Goal: Task Accomplishment & Management: Use online tool/utility

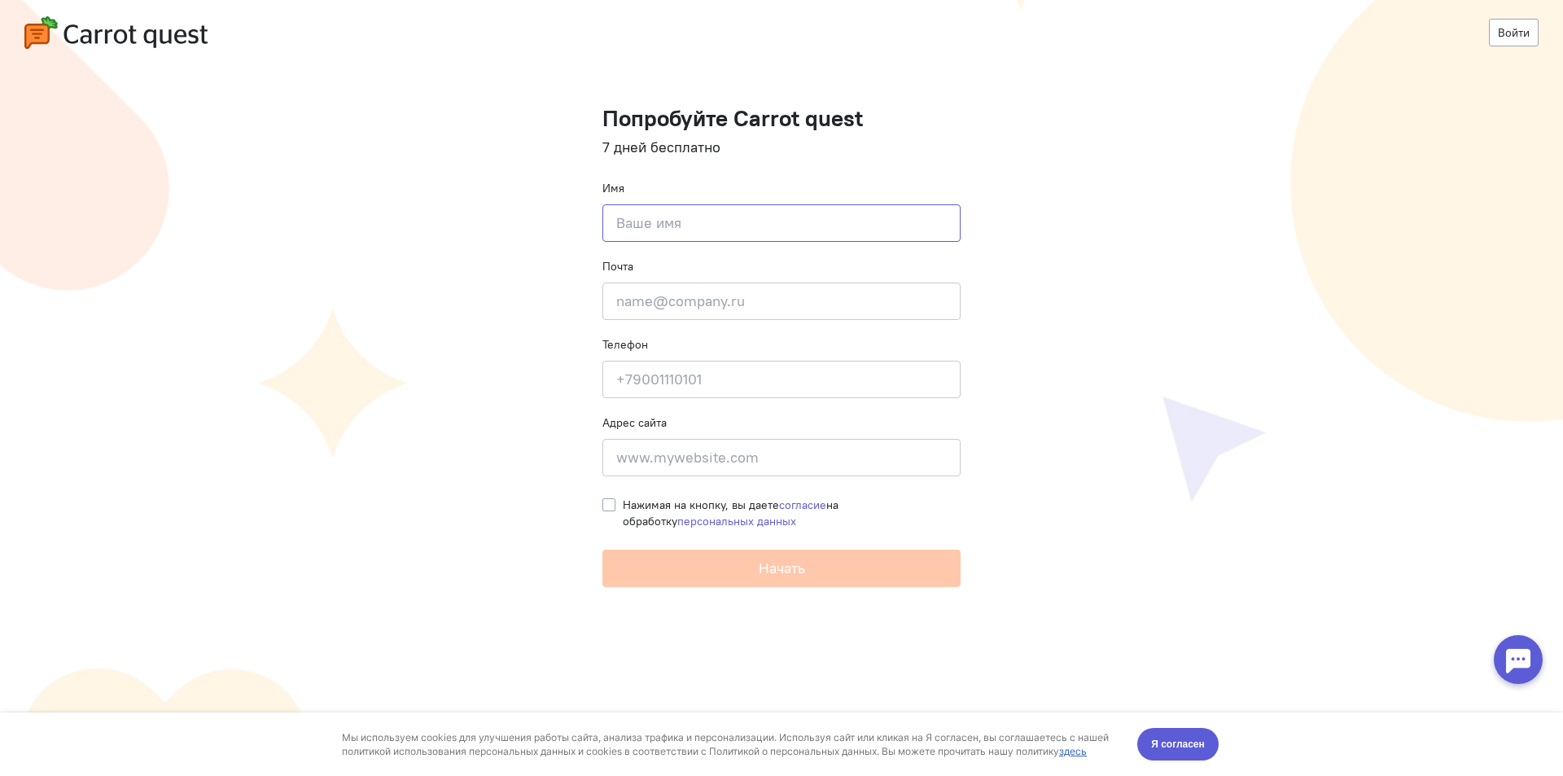
click at [723, 233] on input at bounding box center [781, 222] width 358 height 37
type input "вова"
click at [682, 298] on input "email" at bounding box center [781, 300] width 358 height 37
type input "[EMAIL_ADDRESS][DOMAIN_NAME]"
click at [674, 373] on input at bounding box center [781, 379] width 358 height 37
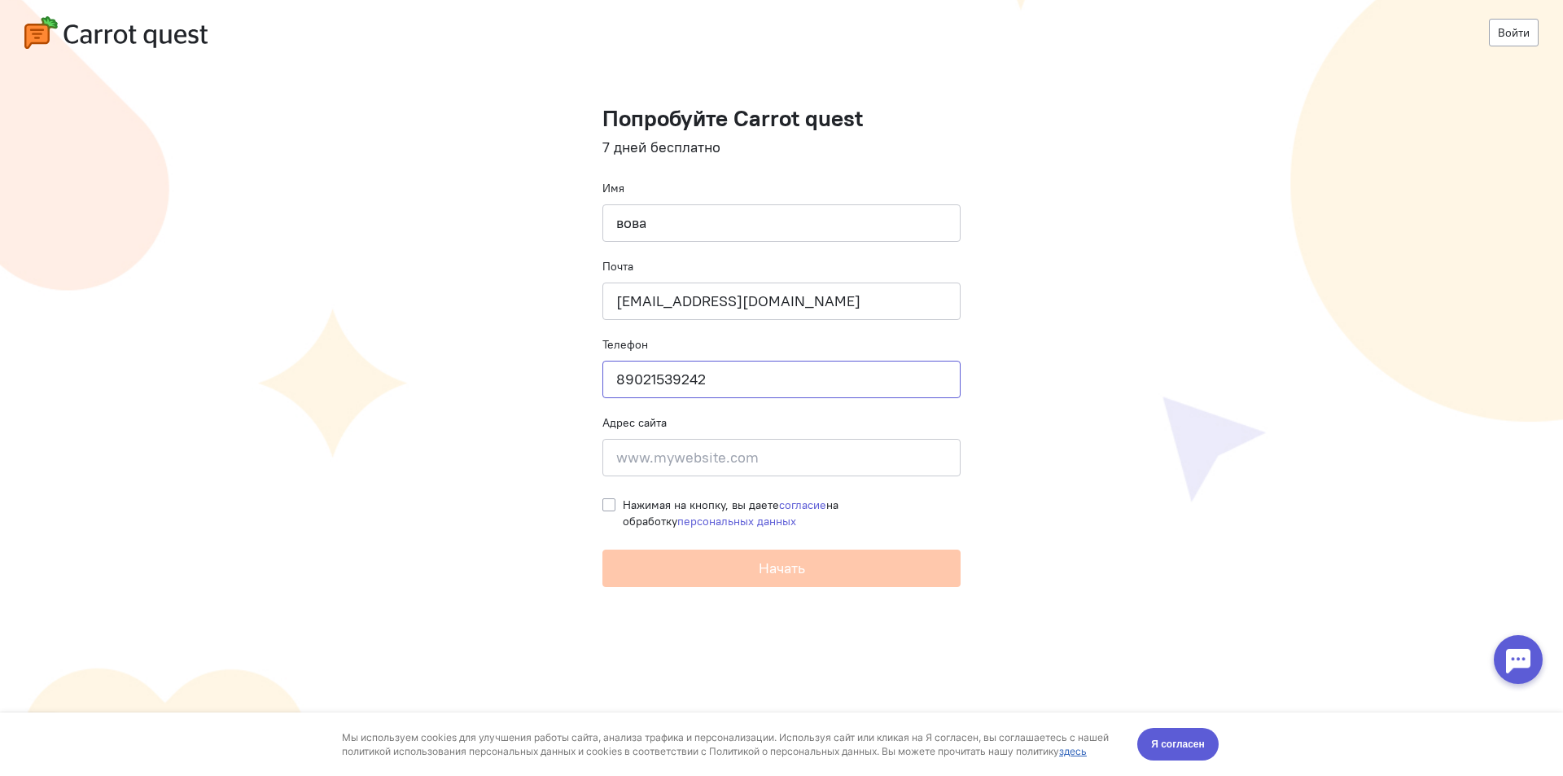
type input "89021539242"
click at [667, 463] on input at bounding box center [781, 457] width 358 height 37
click at [623, 505] on label "Нажимая на кнопку, вы даете согласие на обработку персональных данных" at bounding box center [792, 512] width 338 height 33
click at [612, 505] on input "Нажимая на кнопку, вы даете согласие на обработку персональных данных" at bounding box center [608, 503] width 13 height 15
checkbox input "true"
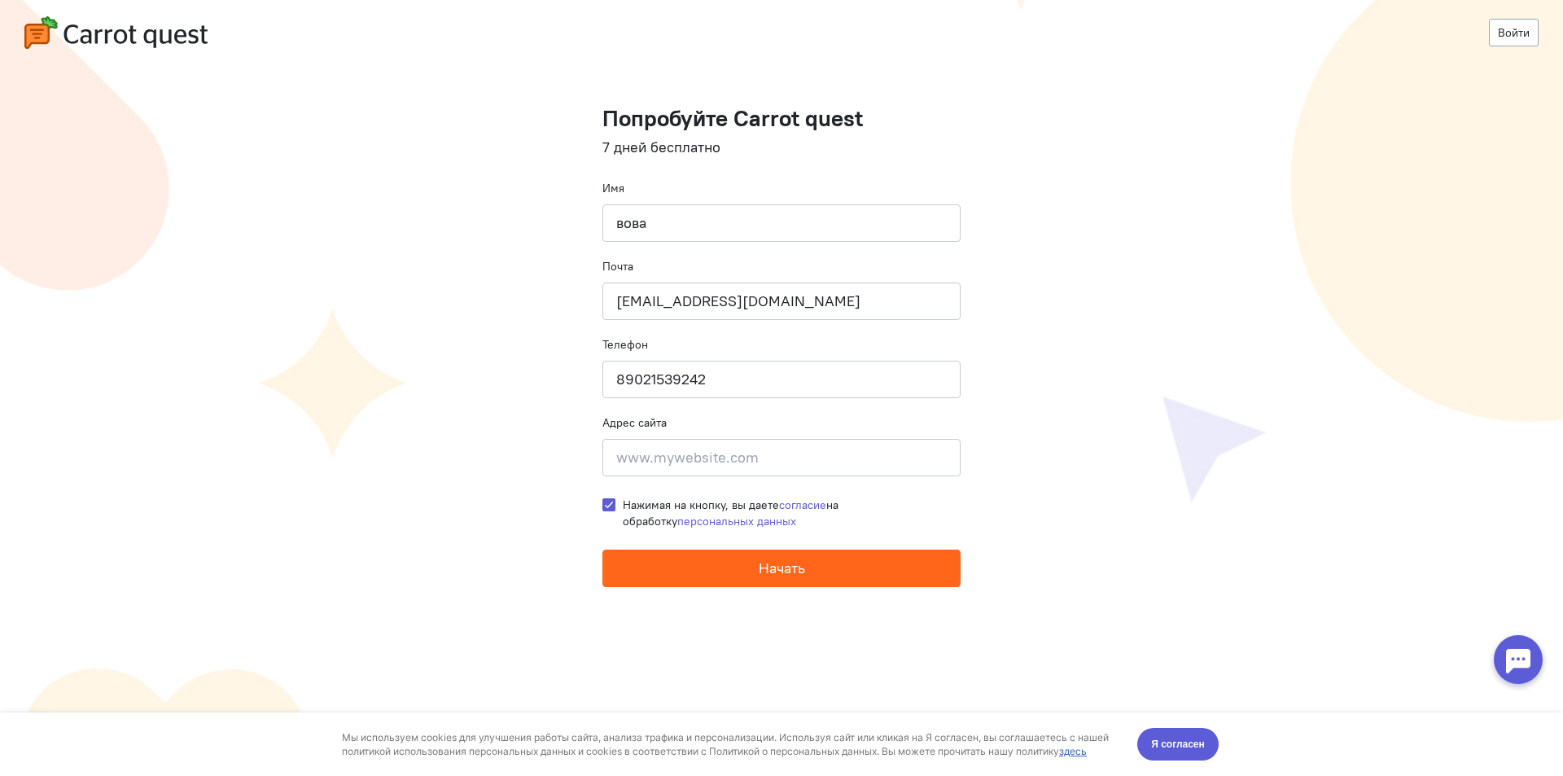
click at [731, 562] on button "Начать" at bounding box center [781, 567] width 358 height 37
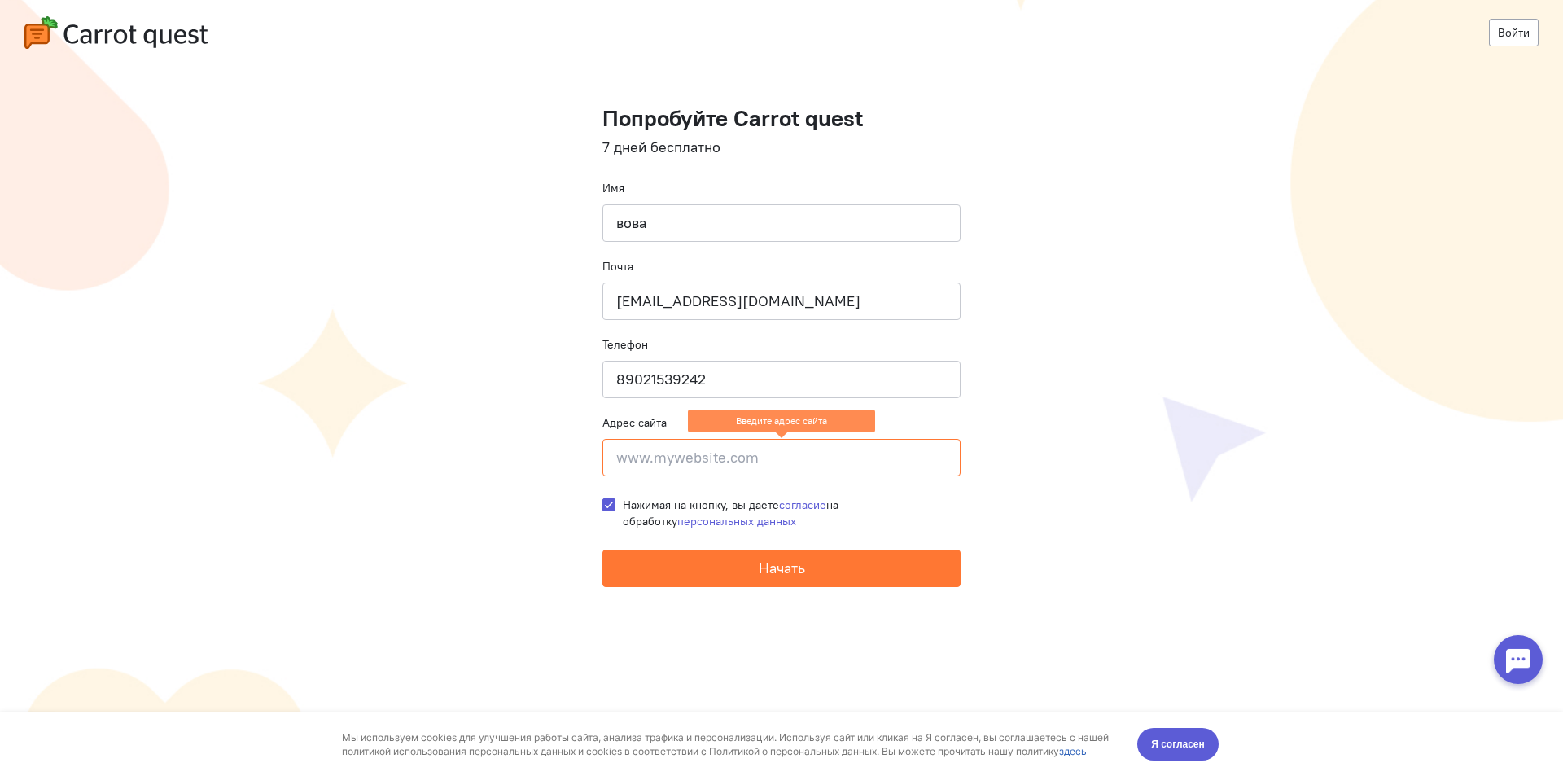
click at [751, 463] on input at bounding box center [781, 457] width 358 height 37
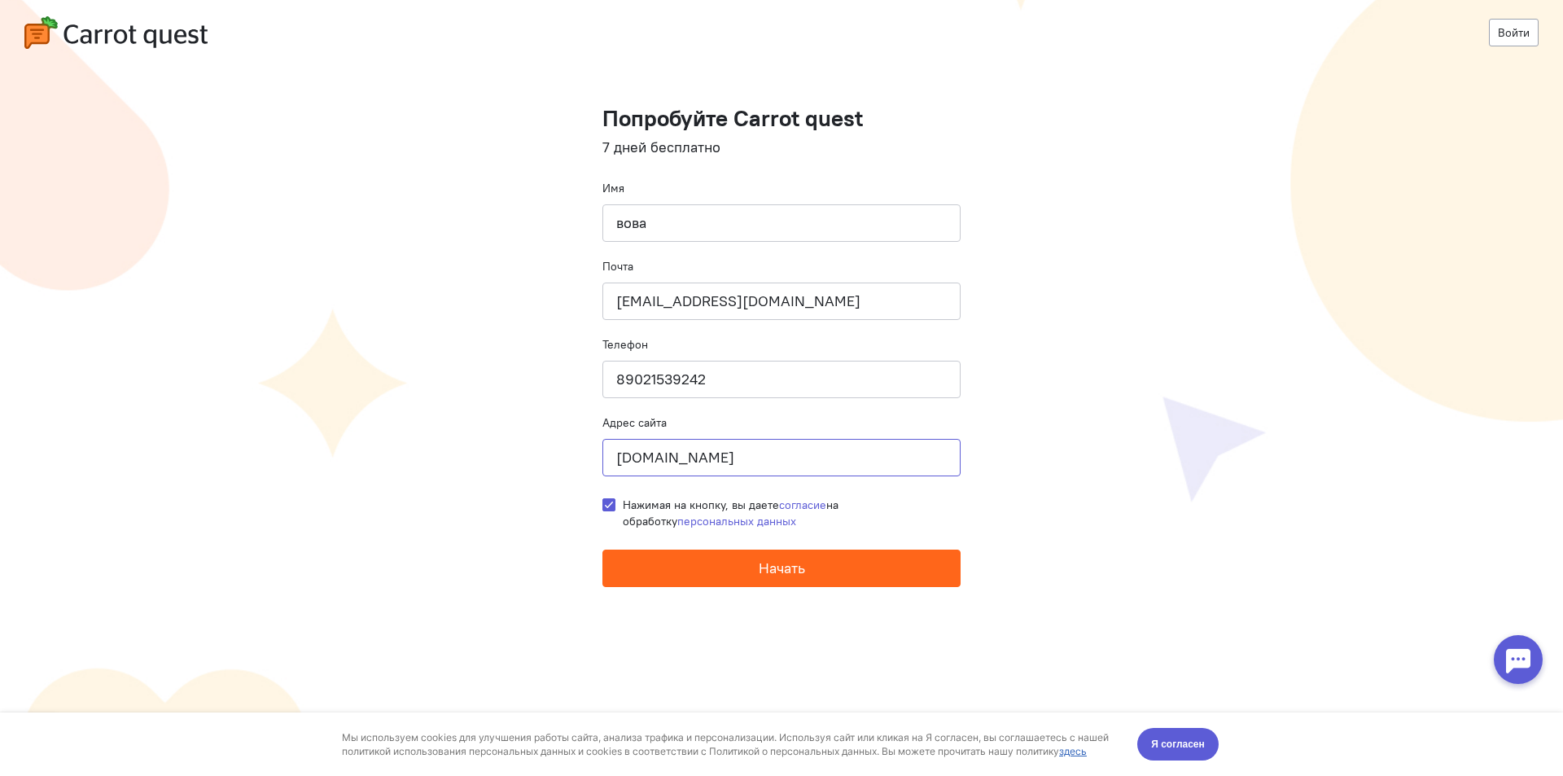
type input "[DOMAIN_NAME]"
click at [754, 570] on button "Начать" at bounding box center [781, 567] width 358 height 37
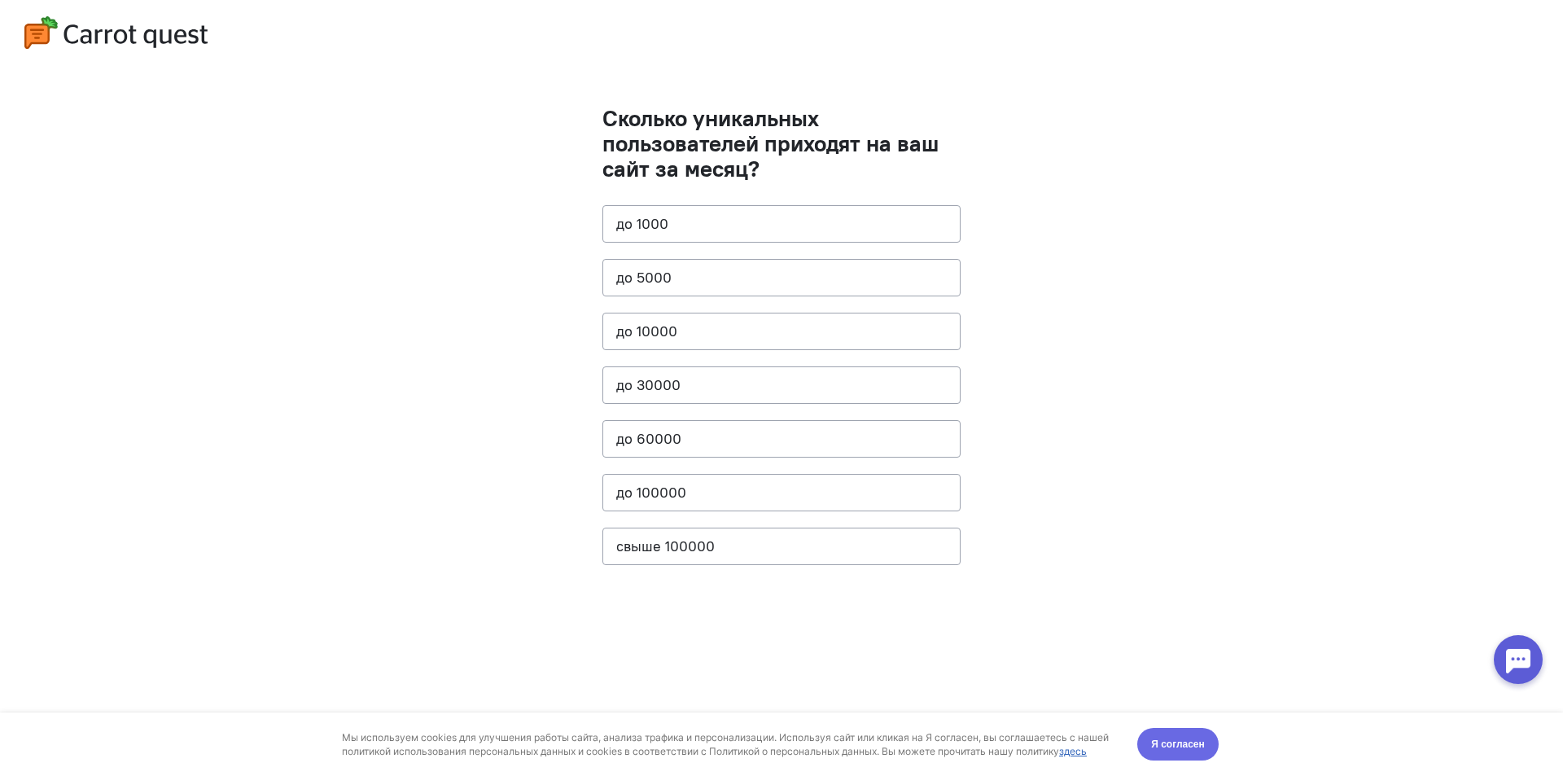
click at [1182, 751] on span "Я согласен" at bounding box center [1178, 744] width 54 height 16
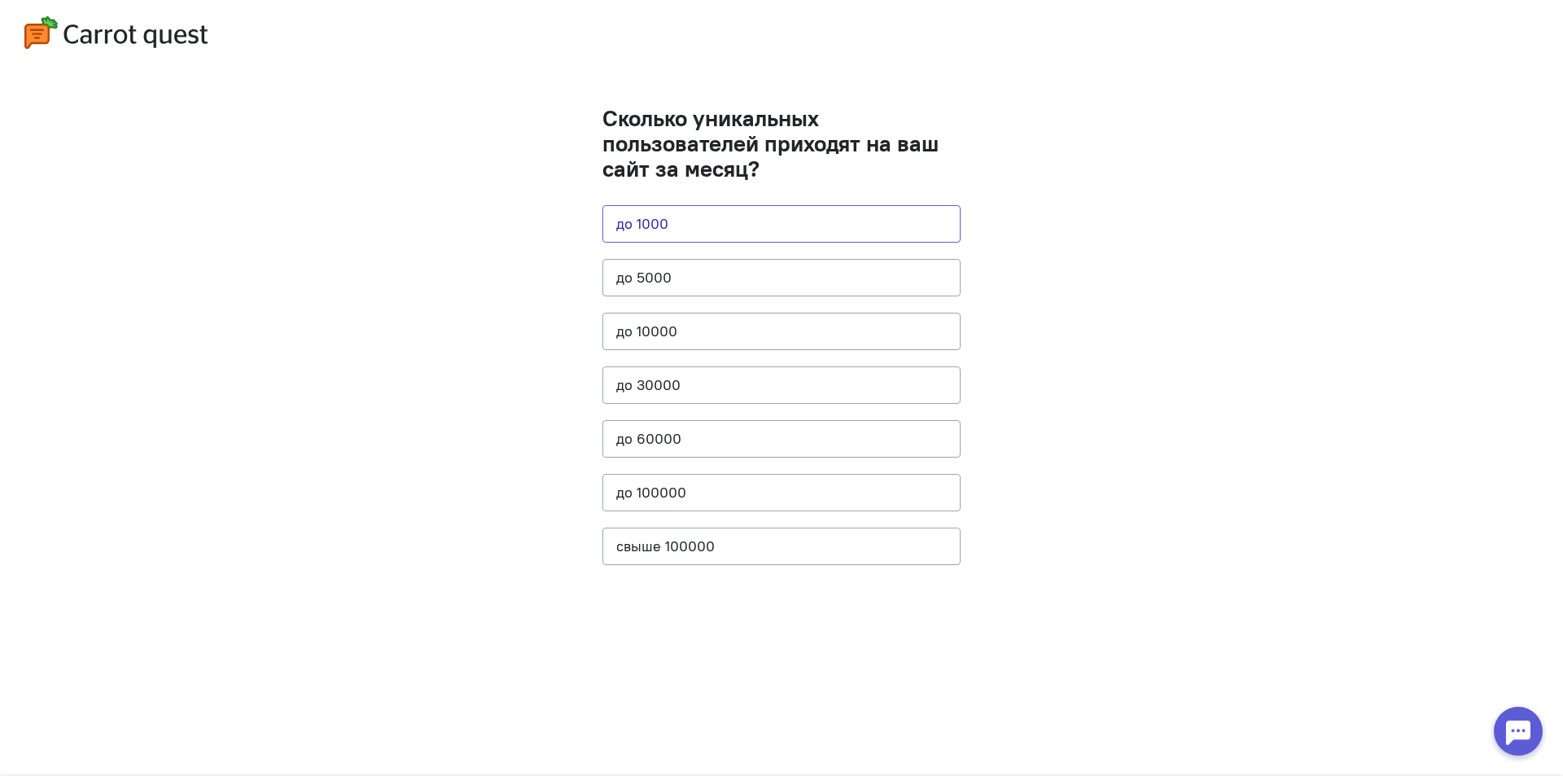
click at [773, 225] on button "до 1000" at bounding box center [781, 223] width 358 height 37
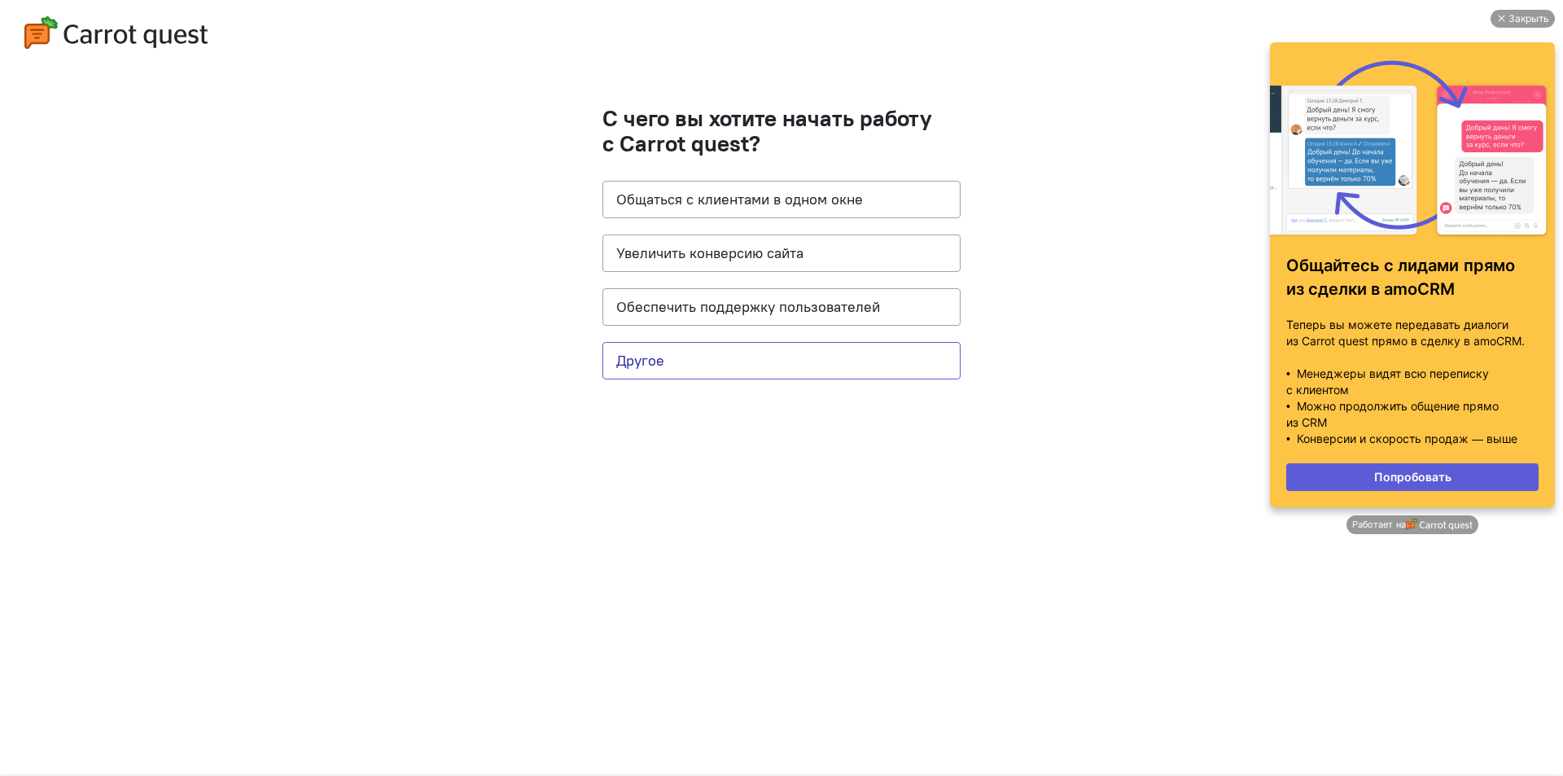
click at [748, 362] on button "Другое" at bounding box center [781, 360] width 358 height 37
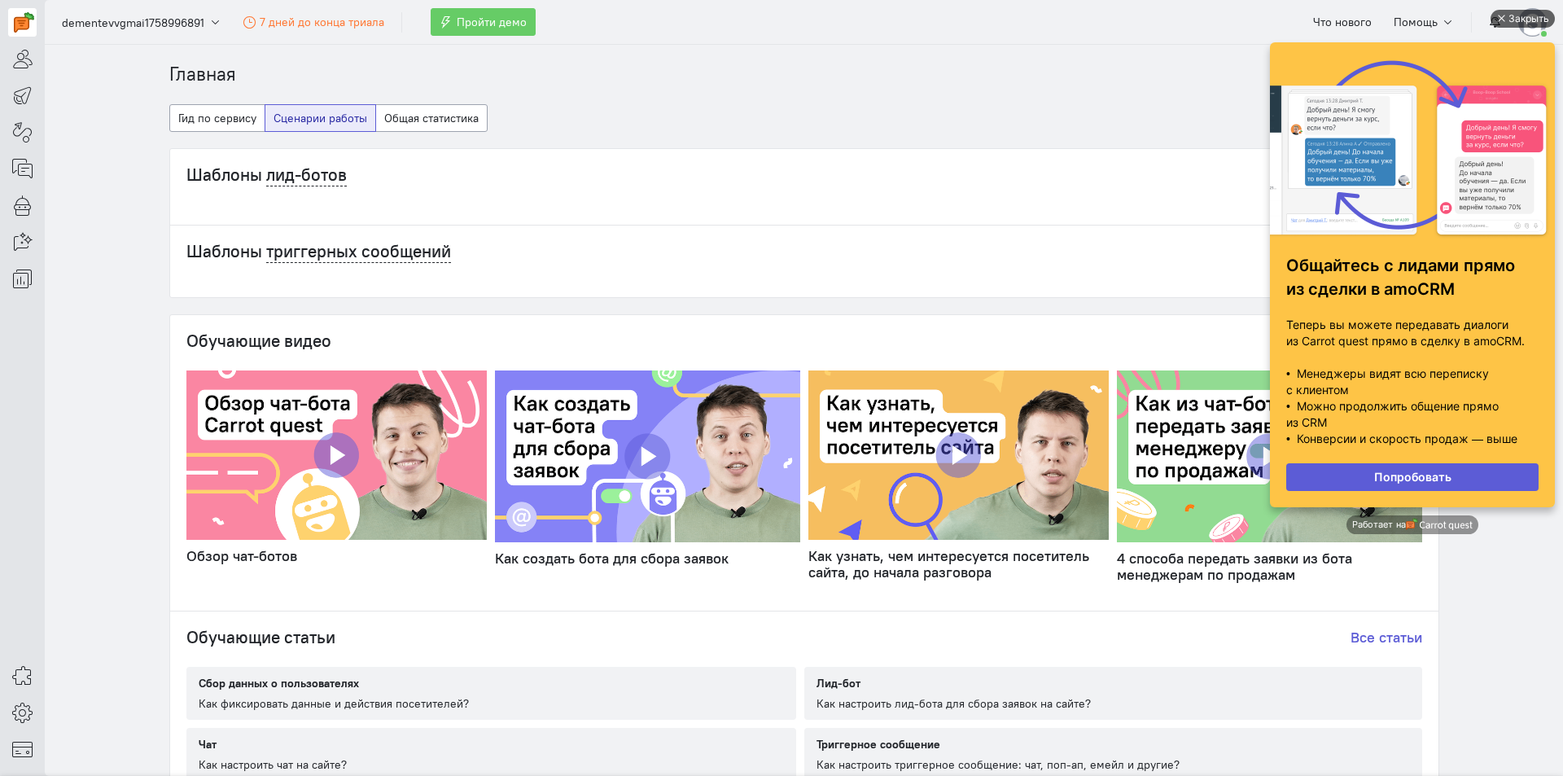
click at [1524, 19] on div "Закрыть" at bounding box center [1528, 19] width 41 height 18
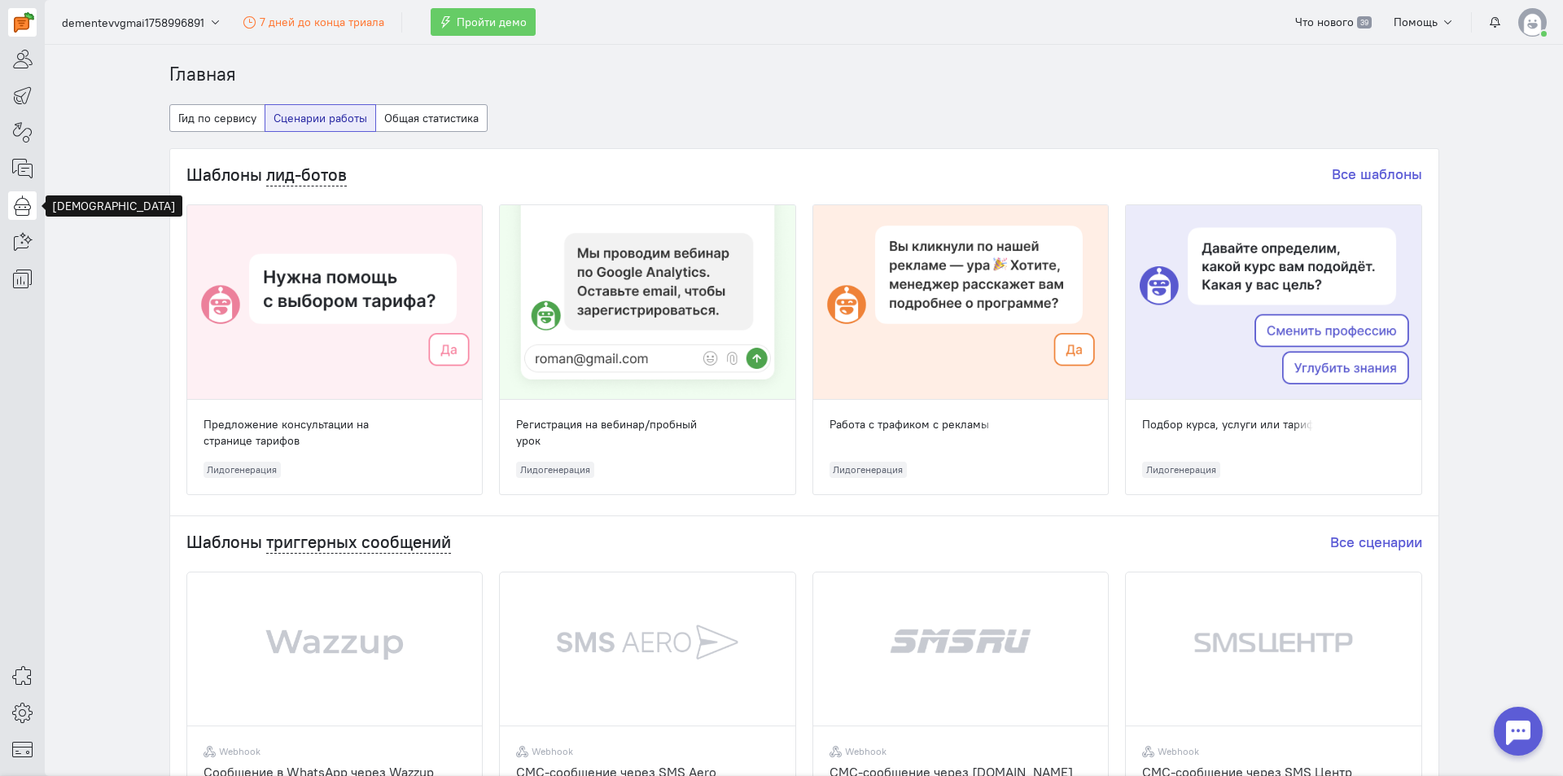
click at [19, 215] on link at bounding box center [22, 205] width 28 height 28
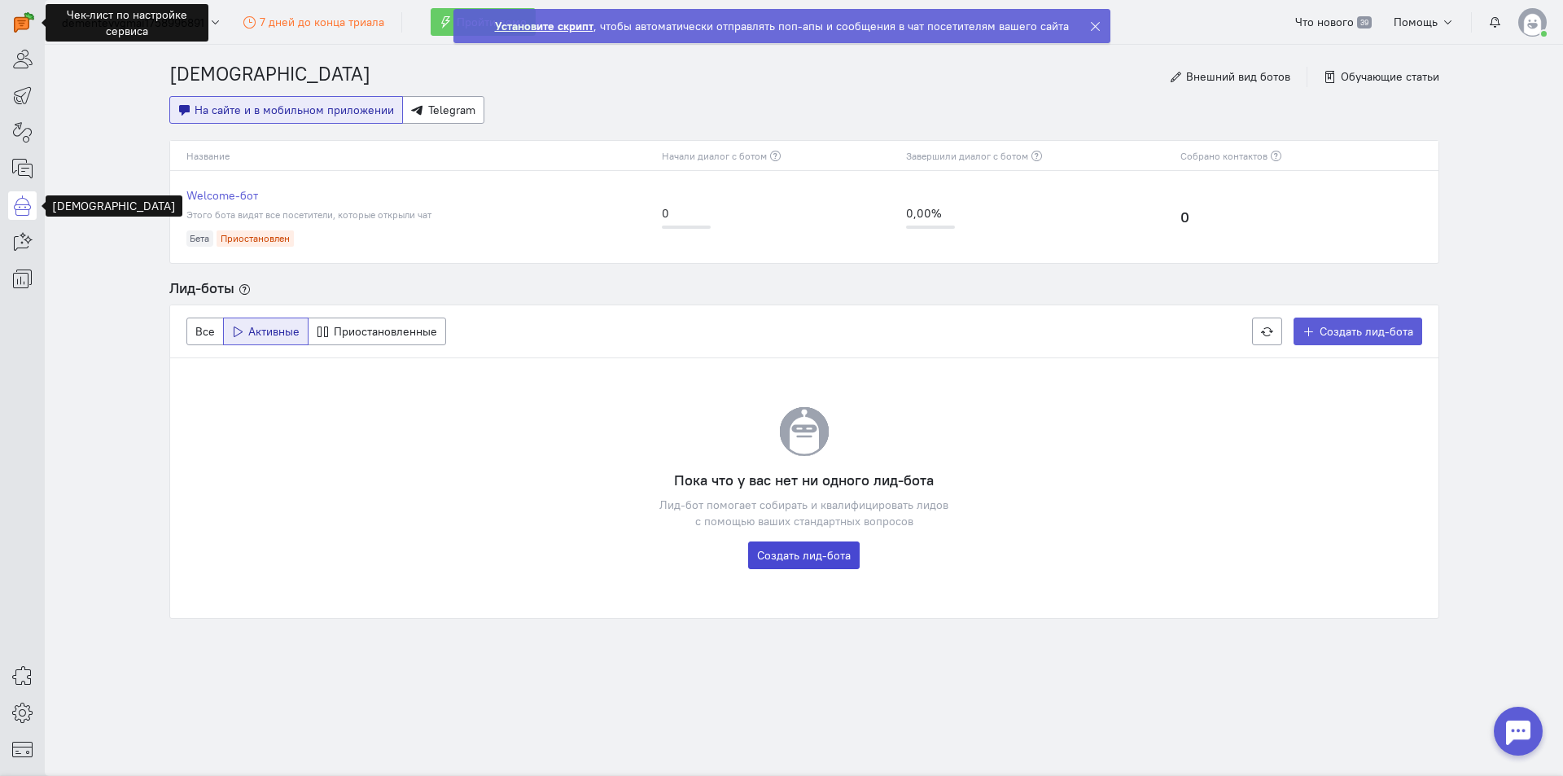
click at [817, 551] on link "Создать лид-бота" at bounding box center [803, 555] width 111 height 28
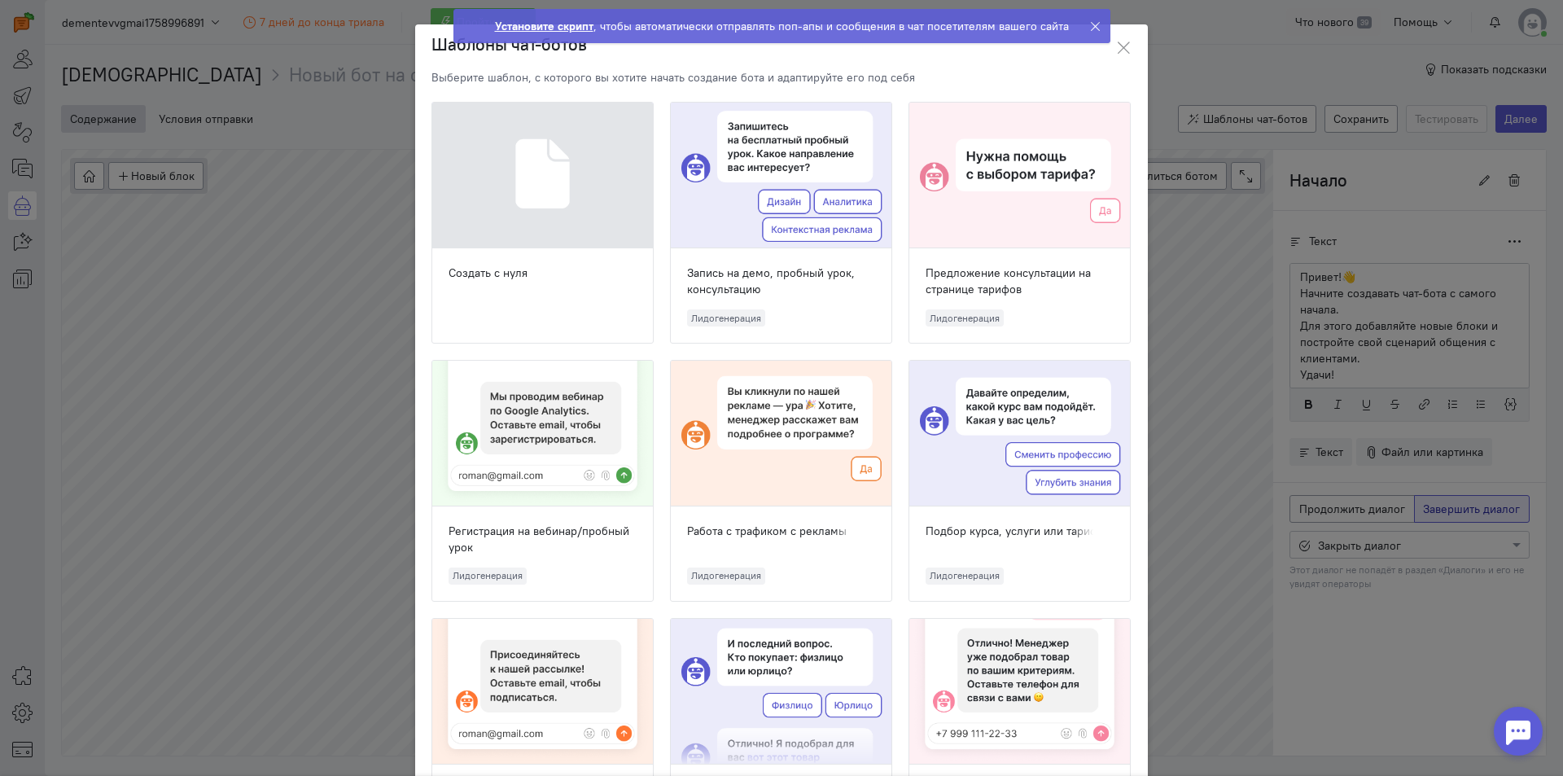
scroll to position [60, 0]
click at [569, 232] on div at bounding box center [542, 176] width 221 height 146
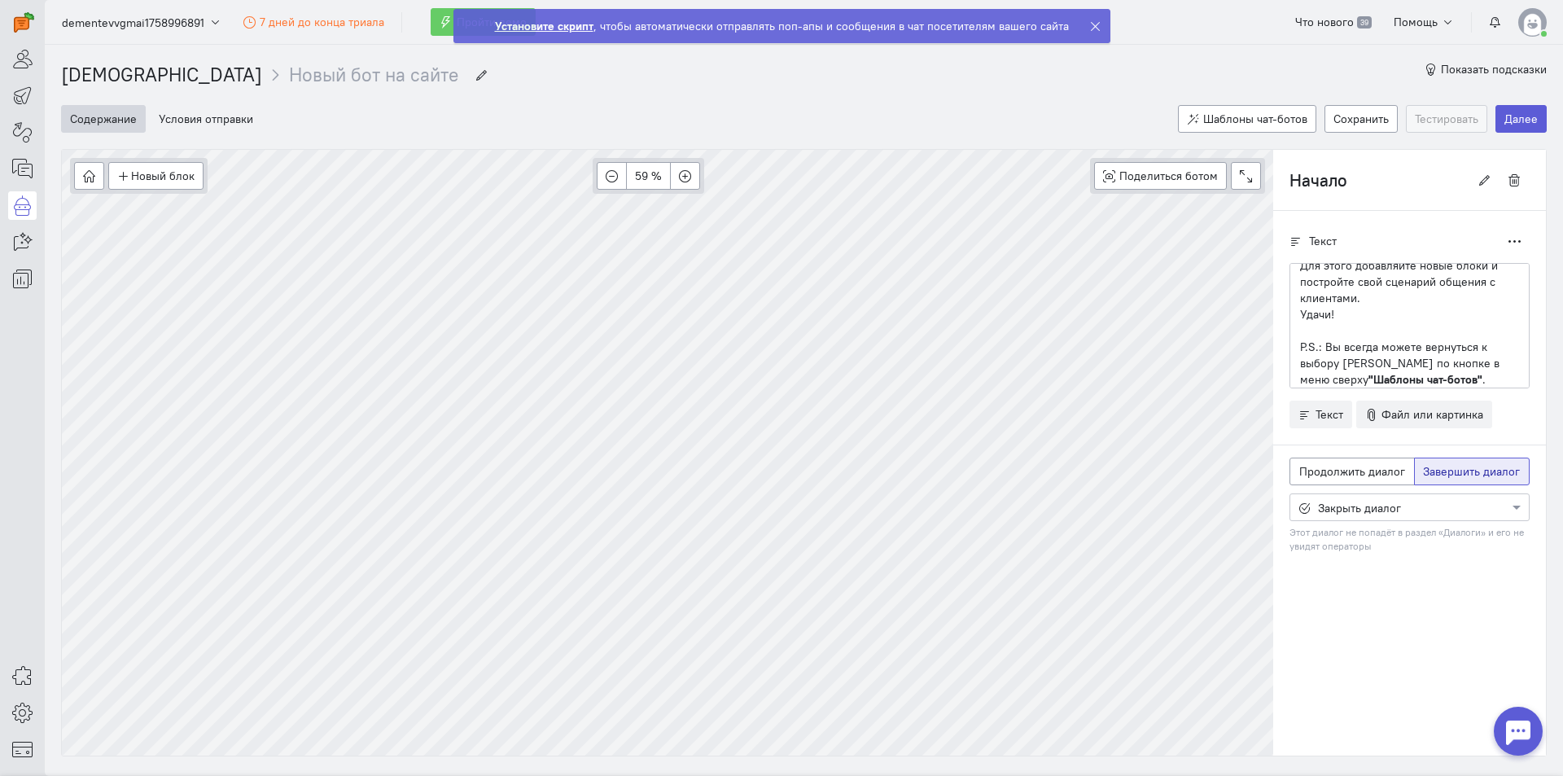
scroll to position [37, 0]
